Goal: Task Accomplishment & Management: Use online tool/utility

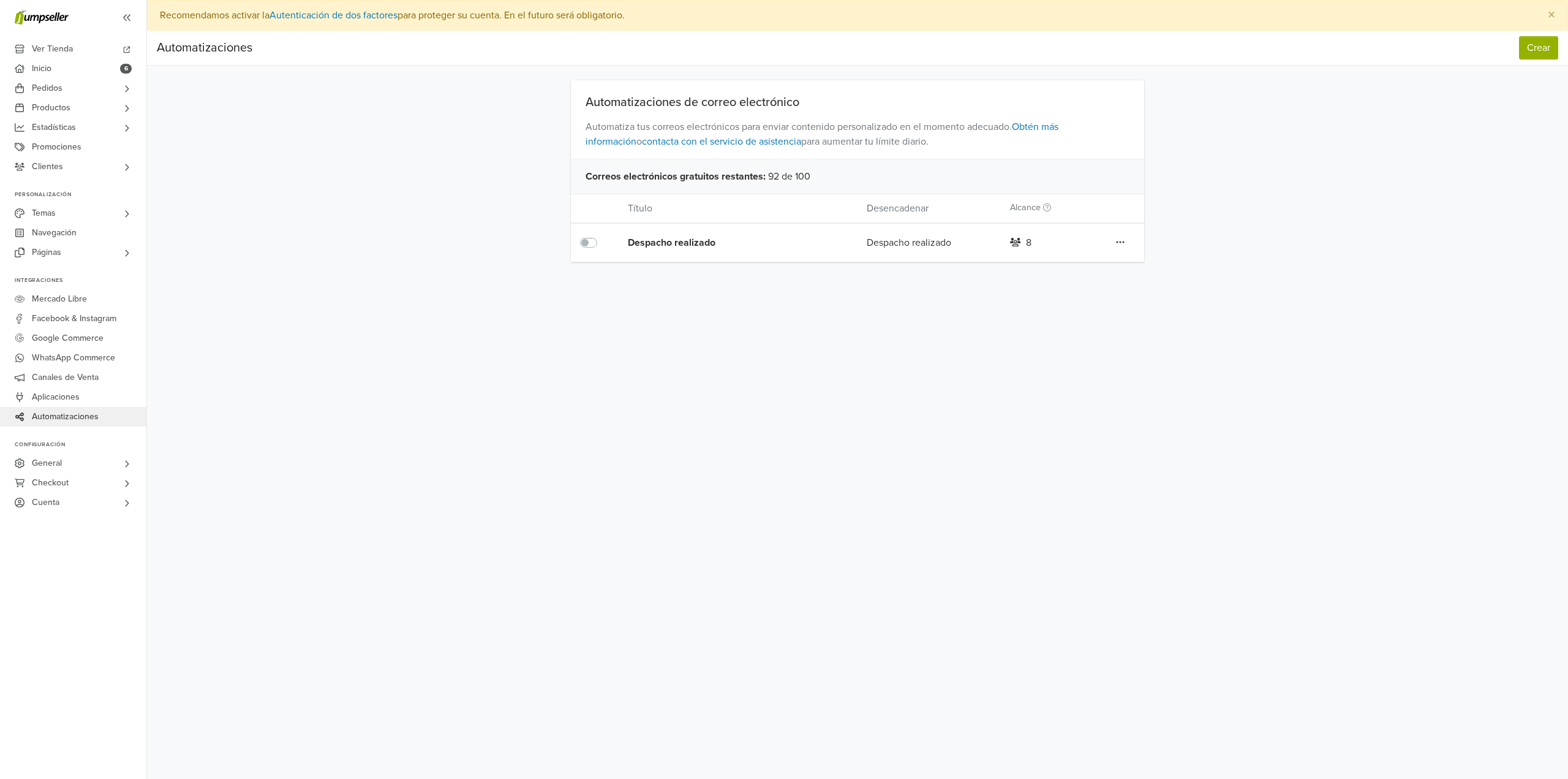
drag, startPoint x: 819, startPoint y: 200, endPoint x: 810, endPoint y: 180, distance: 21.9
click at [819, 200] on div "Título Desencadenar Alcance" at bounding box center [857, 208] width 574 height 30
click at [807, 179] on div "Correos electrónicos gratuitos restantes : 92 de 100" at bounding box center [857, 176] width 574 height 35
click at [1532, 31] on nav "Automatizaciones Crear Automatizaciones Crear" at bounding box center [857, 48] width 1421 height 35
click at [1532, 38] on button "Crear" at bounding box center [1538, 48] width 39 height 23
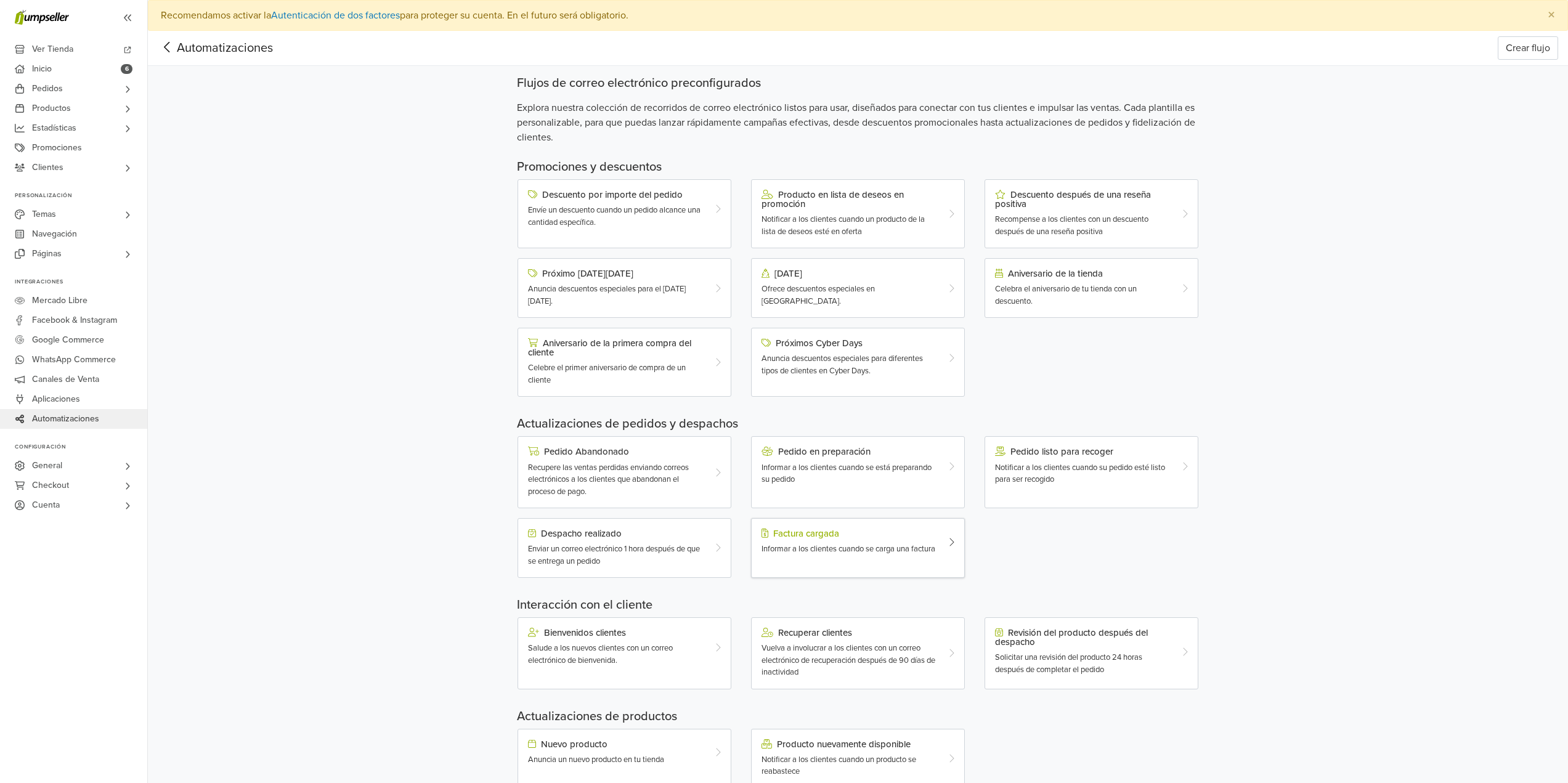
click at [934, 556] on div "Informar a los clientes cuando se carga una factura" at bounding box center [849, 549] width 176 height 12
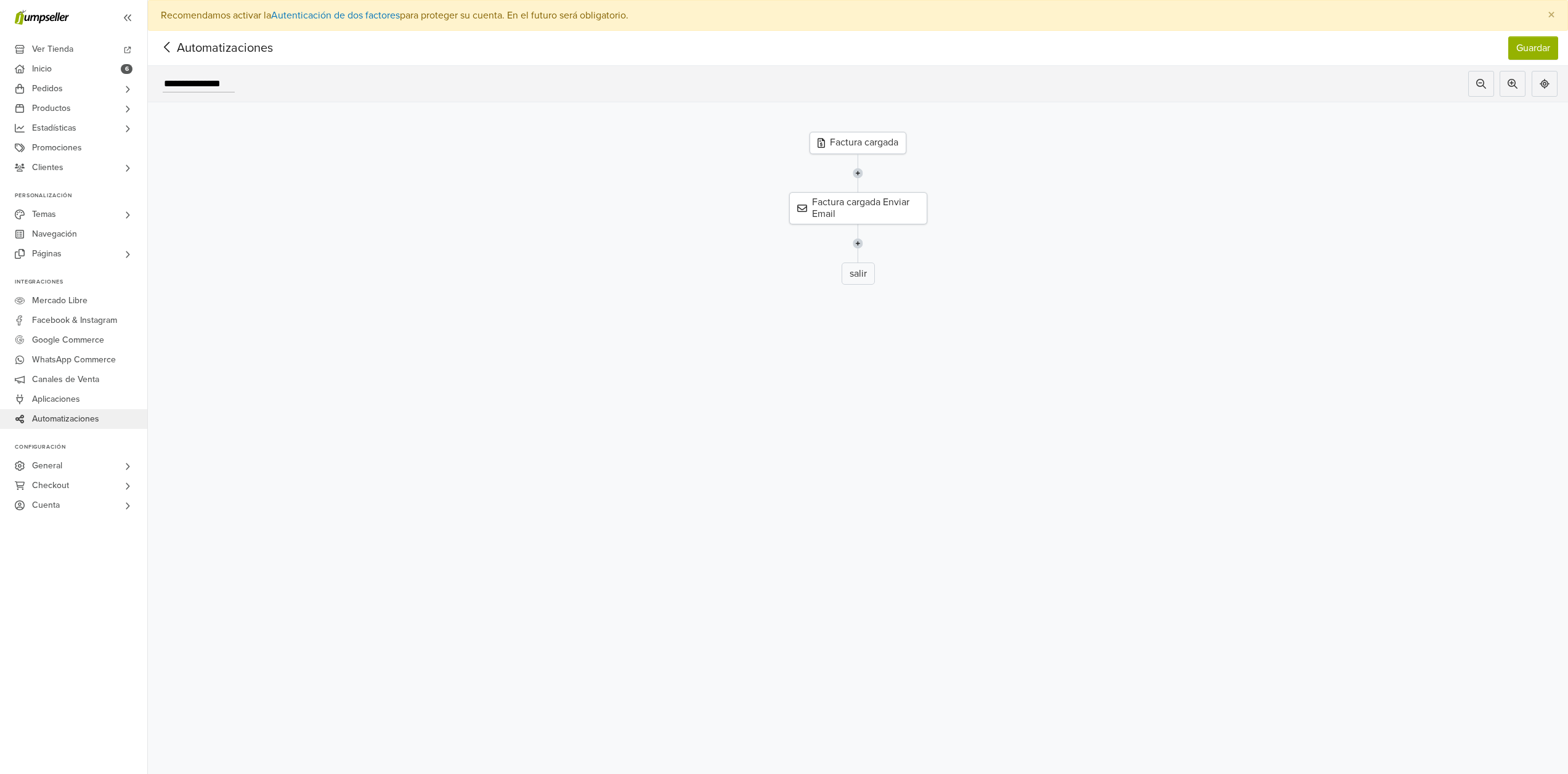
click at [860, 150] on div "Factura cargada" at bounding box center [857, 143] width 97 height 22
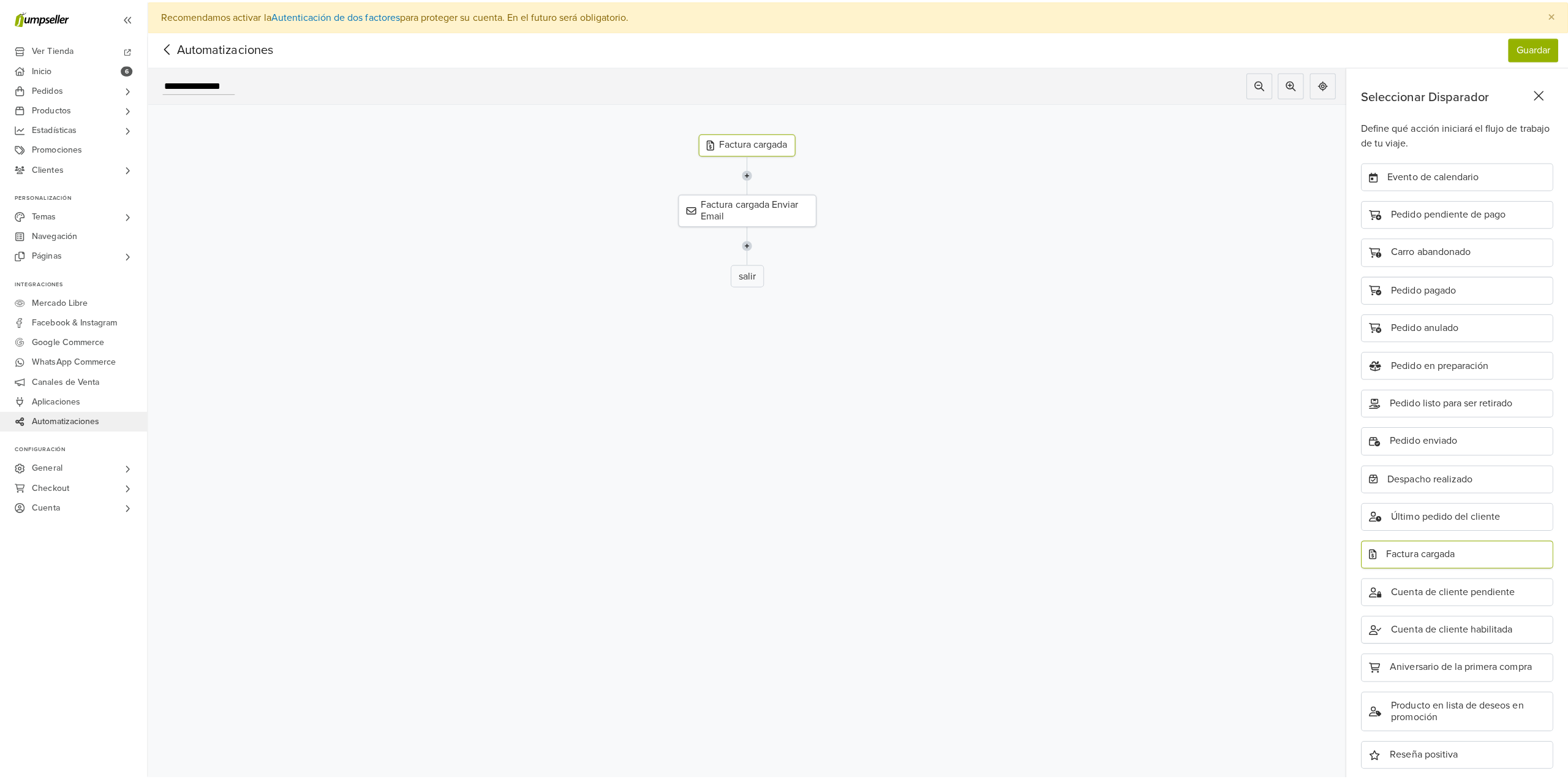
scroll to position [67, 0]
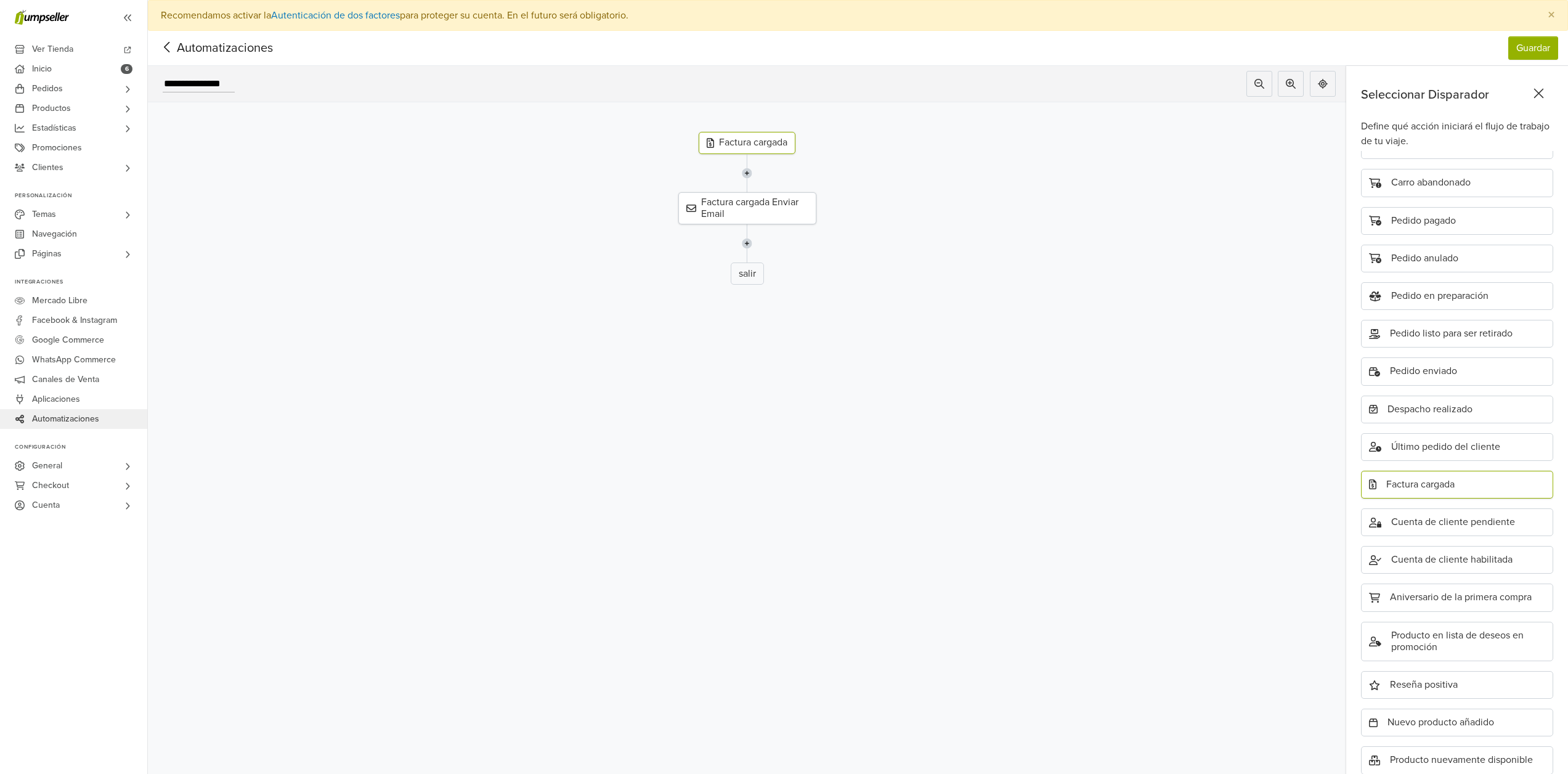
click at [1435, 478] on div "Factura cargada" at bounding box center [1457, 484] width 192 height 28
click at [737, 216] on div "Factura cargada Enviar Email" at bounding box center [747, 208] width 138 height 32
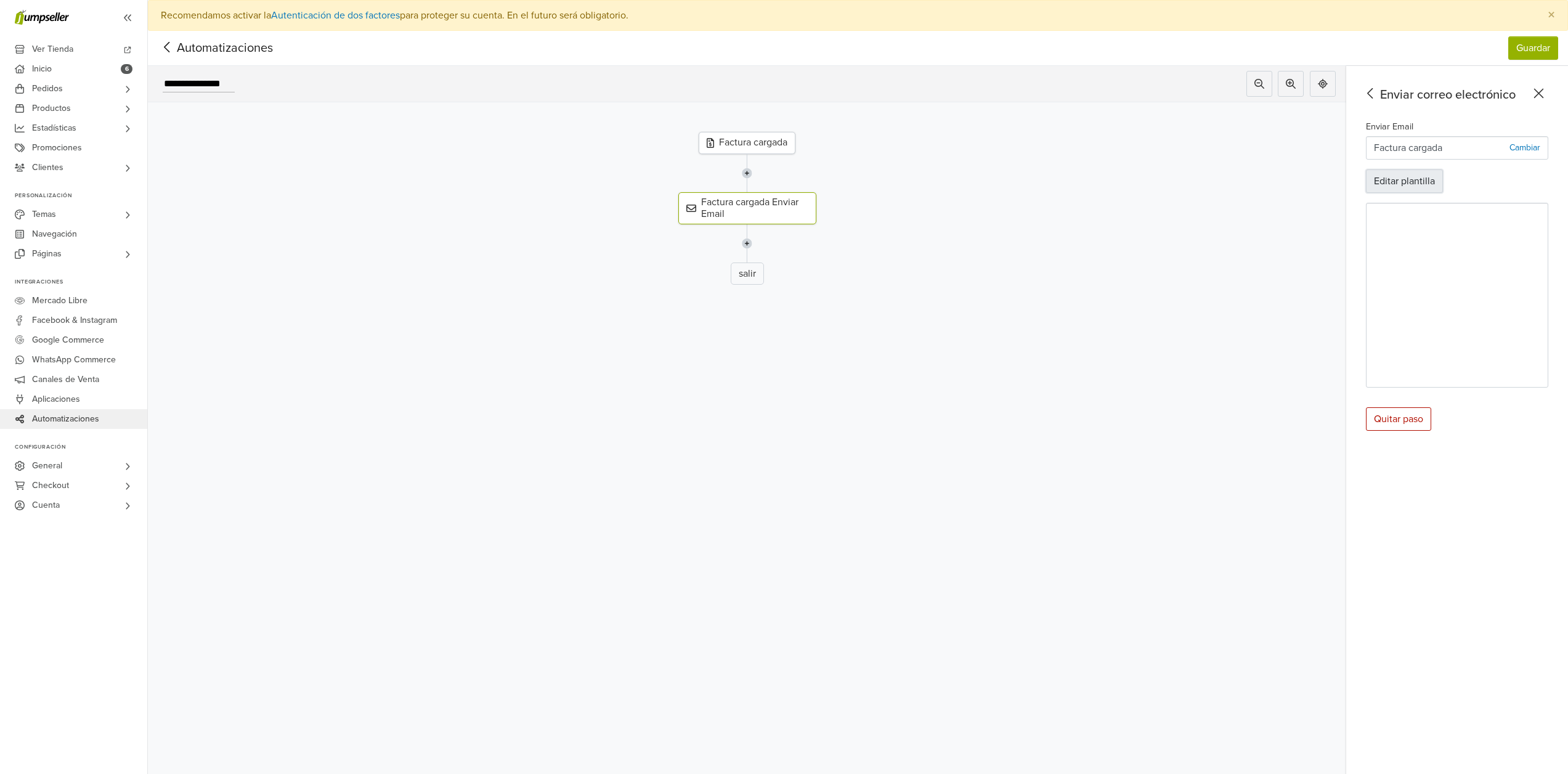
click at [1407, 182] on button "Editar plantilla" at bounding box center [1404, 181] width 77 height 23
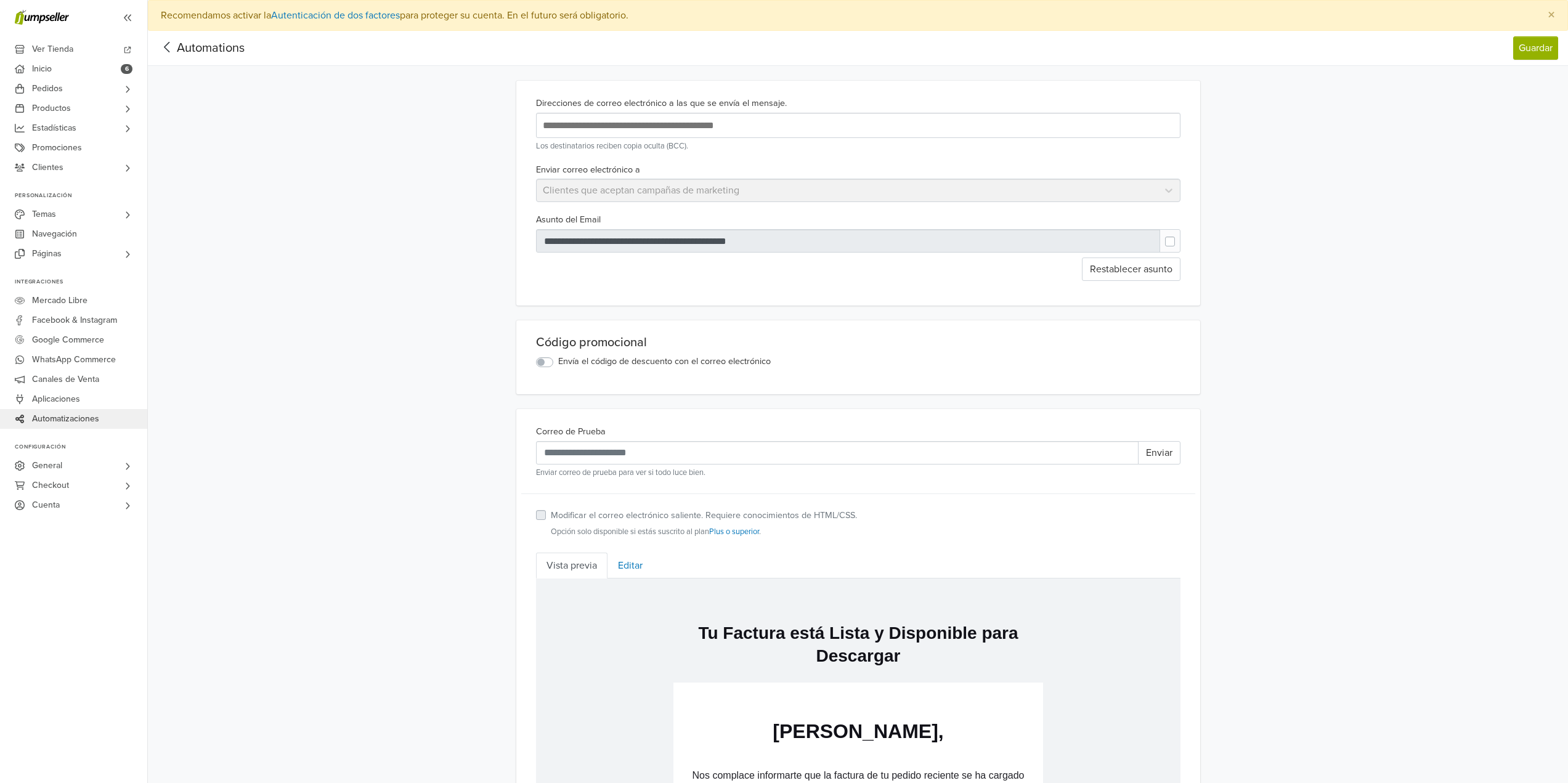
click at [161, 43] on icon at bounding box center [167, 47] width 19 height 16
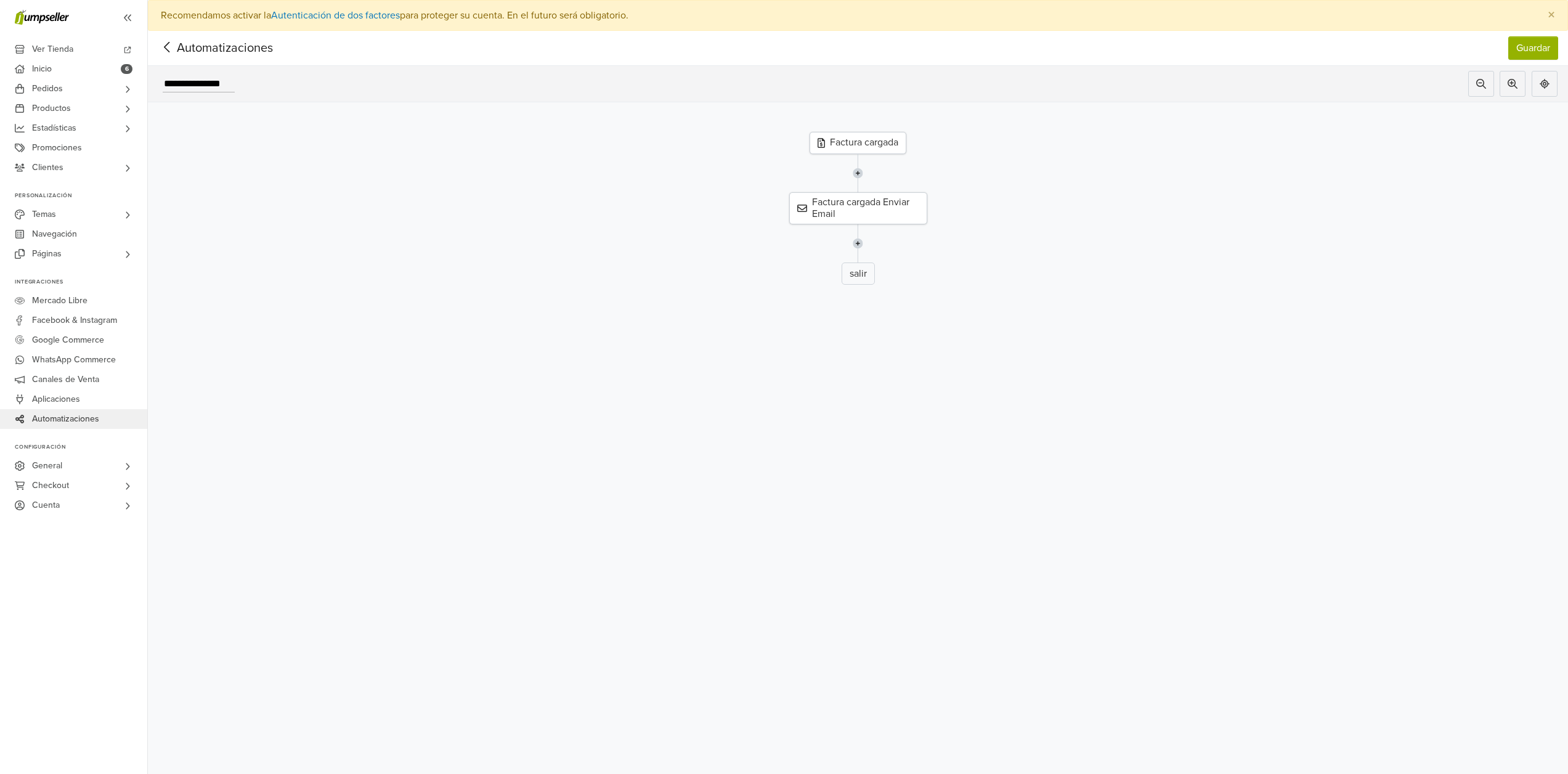
click at [864, 266] on div "salir" at bounding box center [858, 274] width 33 height 22
click at [863, 272] on div "salir" at bounding box center [858, 274] width 33 height 22
click at [178, 45] on span "Automatizaciones" at bounding box center [205, 48] width 96 height 19
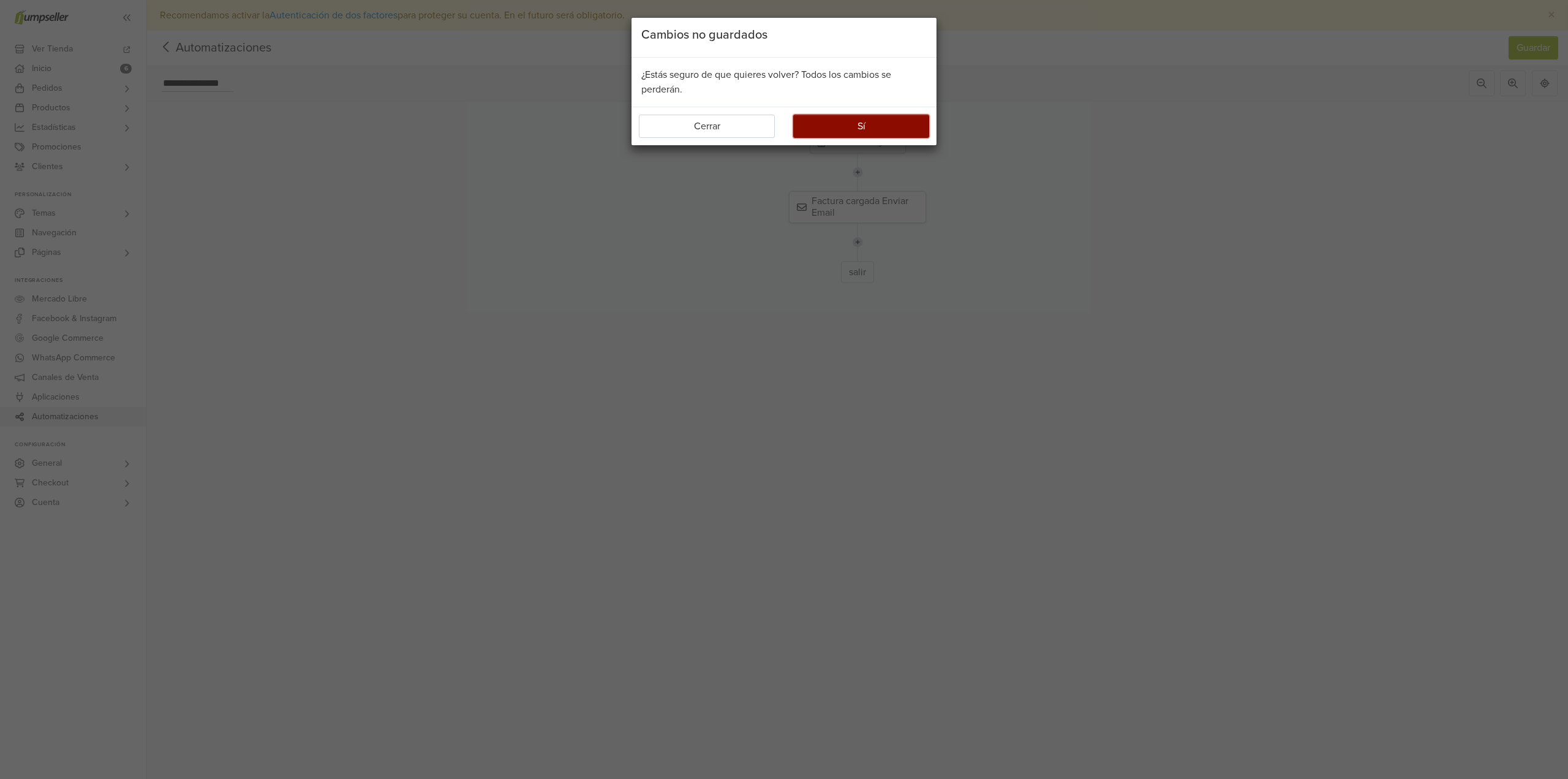
click at [821, 124] on button "Sí" at bounding box center [861, 126] width 136 height 23
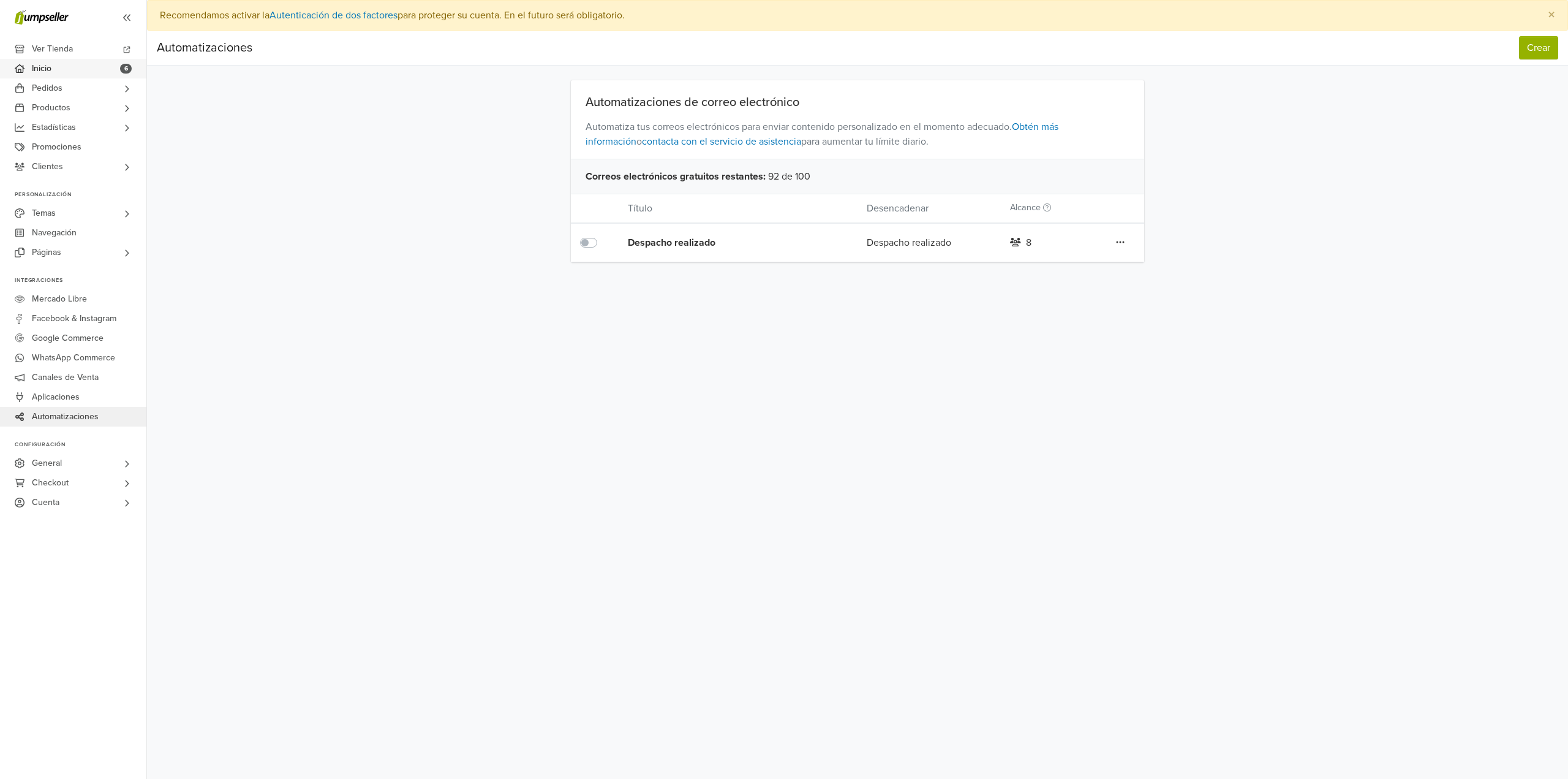
click at [81, 60] on link "Inicio 6" at bounding box center [73, 68] width 146 height 19
